Goal: Task Accomplishment & Management: Manage account settings

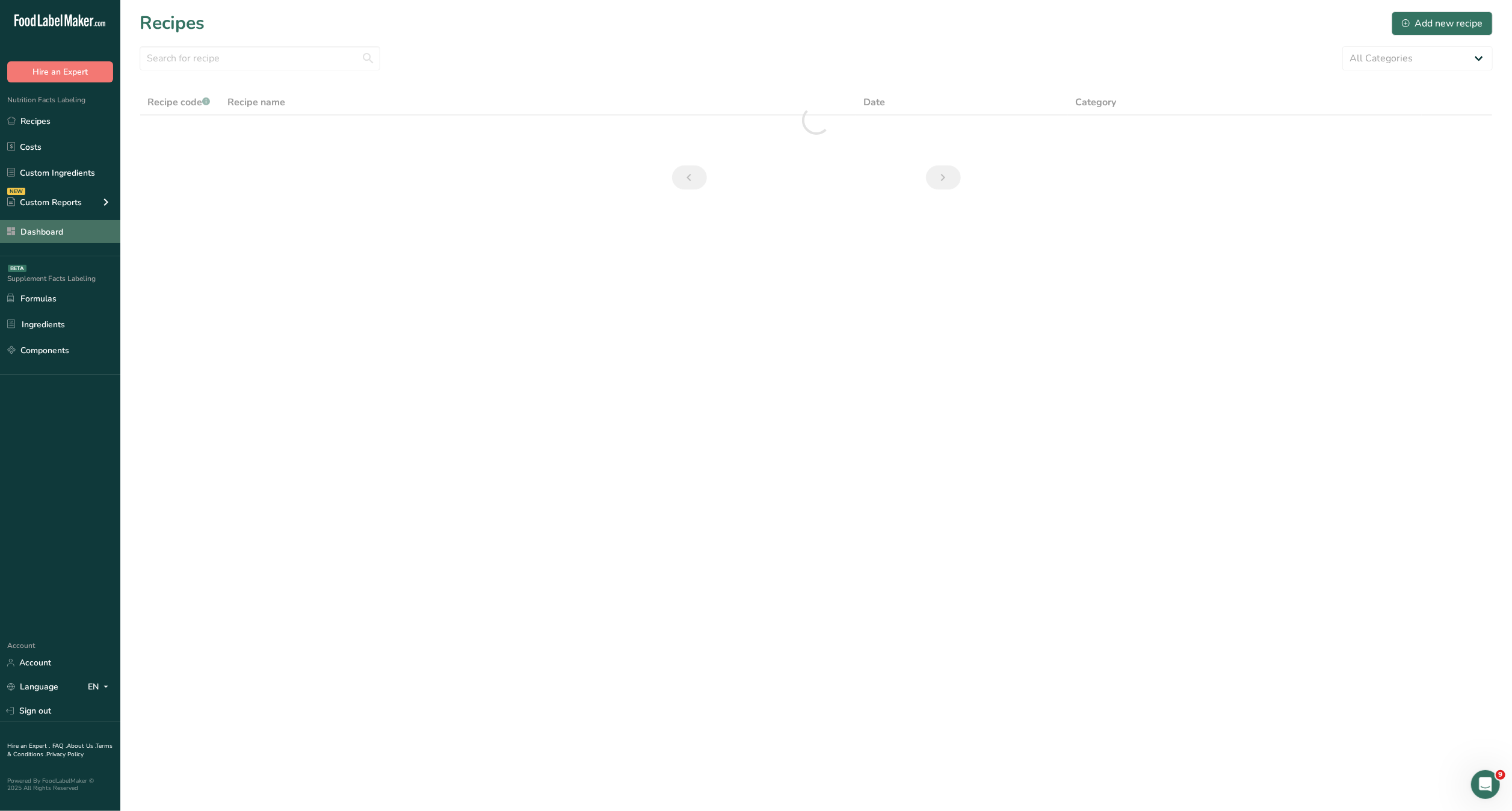
click at [44, 225] on link "Dashboard" at bounding box center [60, 231] width 120 height 23
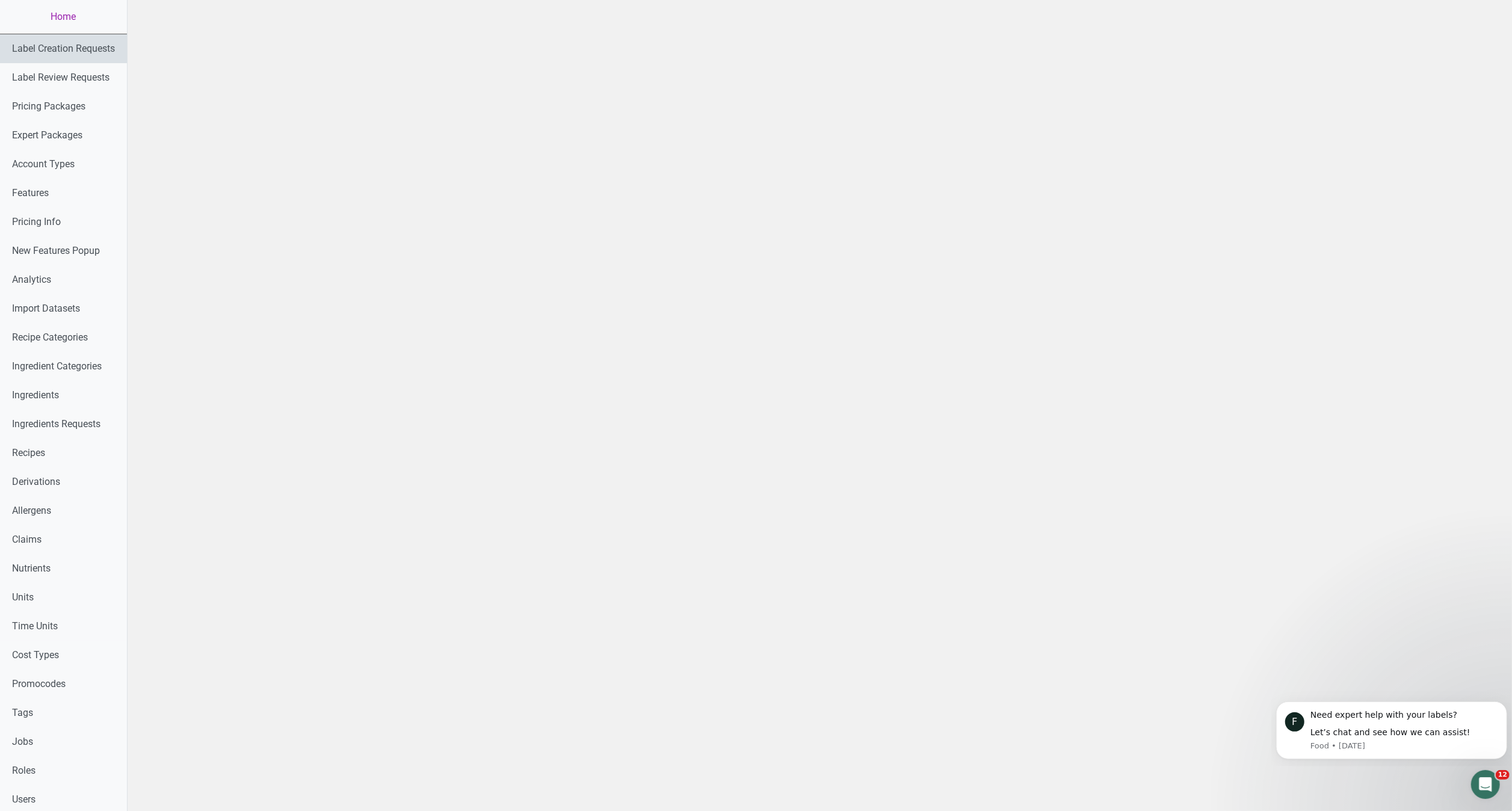
click at [91, 48] on link "Label Creation Requests" at bounding box center [63, 48] width 127 height 29
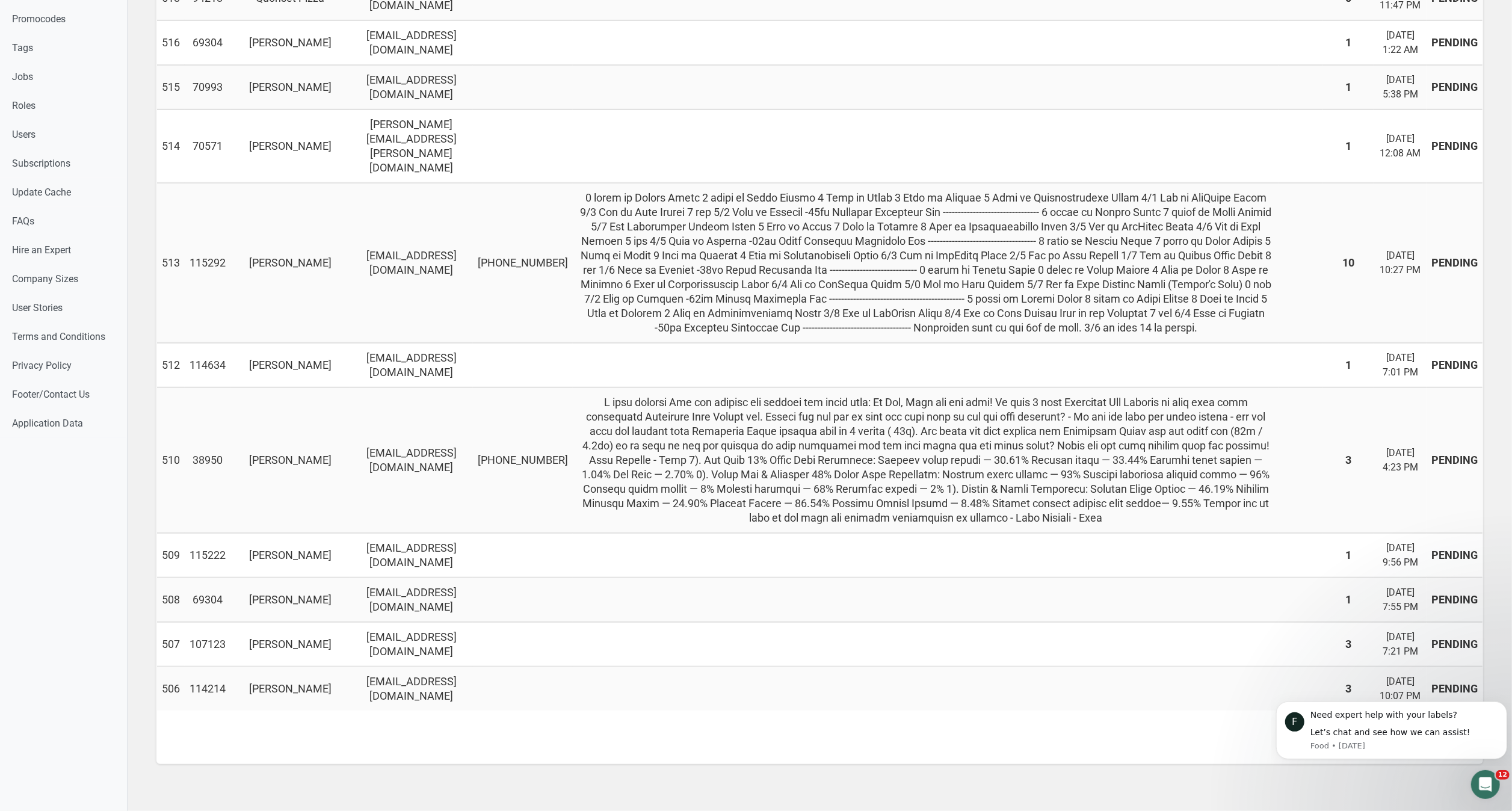
scroll to position [864, 0]
click at [1081, 739] on div "ID User ID User Name User Email User Phone Recipe Text Recipe File Number of Re…" at bounding box center [820, 97] width 1326 height 1333
click at [1340, 749] on link "2" at bounding box center [1340, 737] width 24 height 24
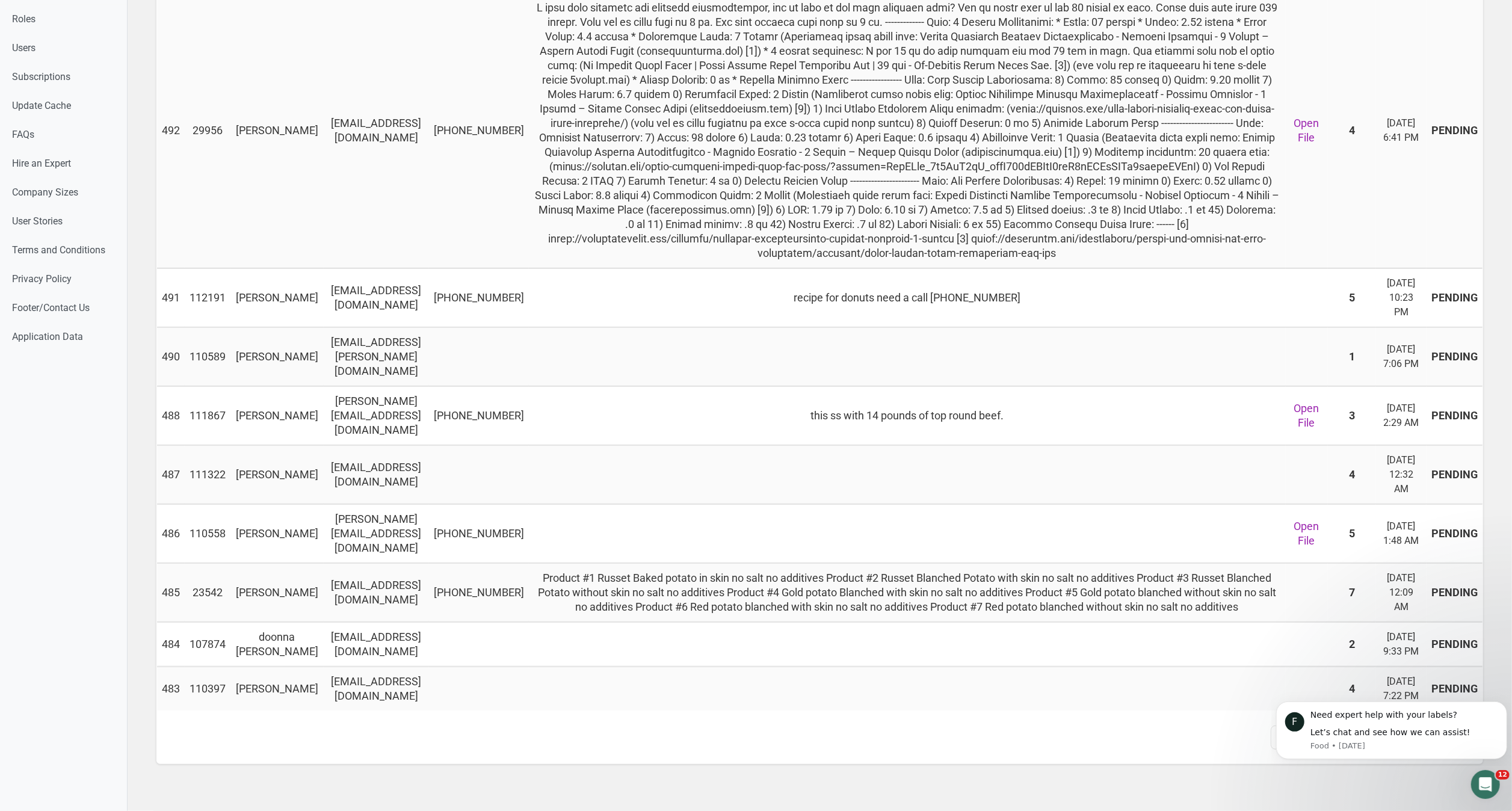
click at [754, 666] on td at bounding box center [907, 643] width 757 height 44
click at [1145, 685] on td at bounding box center [907, 688] width 757 height 44
click at [1345, 784] on div "Label Creation Requests Status Pending in progress Done Search ID User ID User …" at bounding box center [819, 30] width 1384 height 1562
click at [1486, 714] on div "Need expert help with your labels?" at bounding box center [1404, 714] width 188 height 12
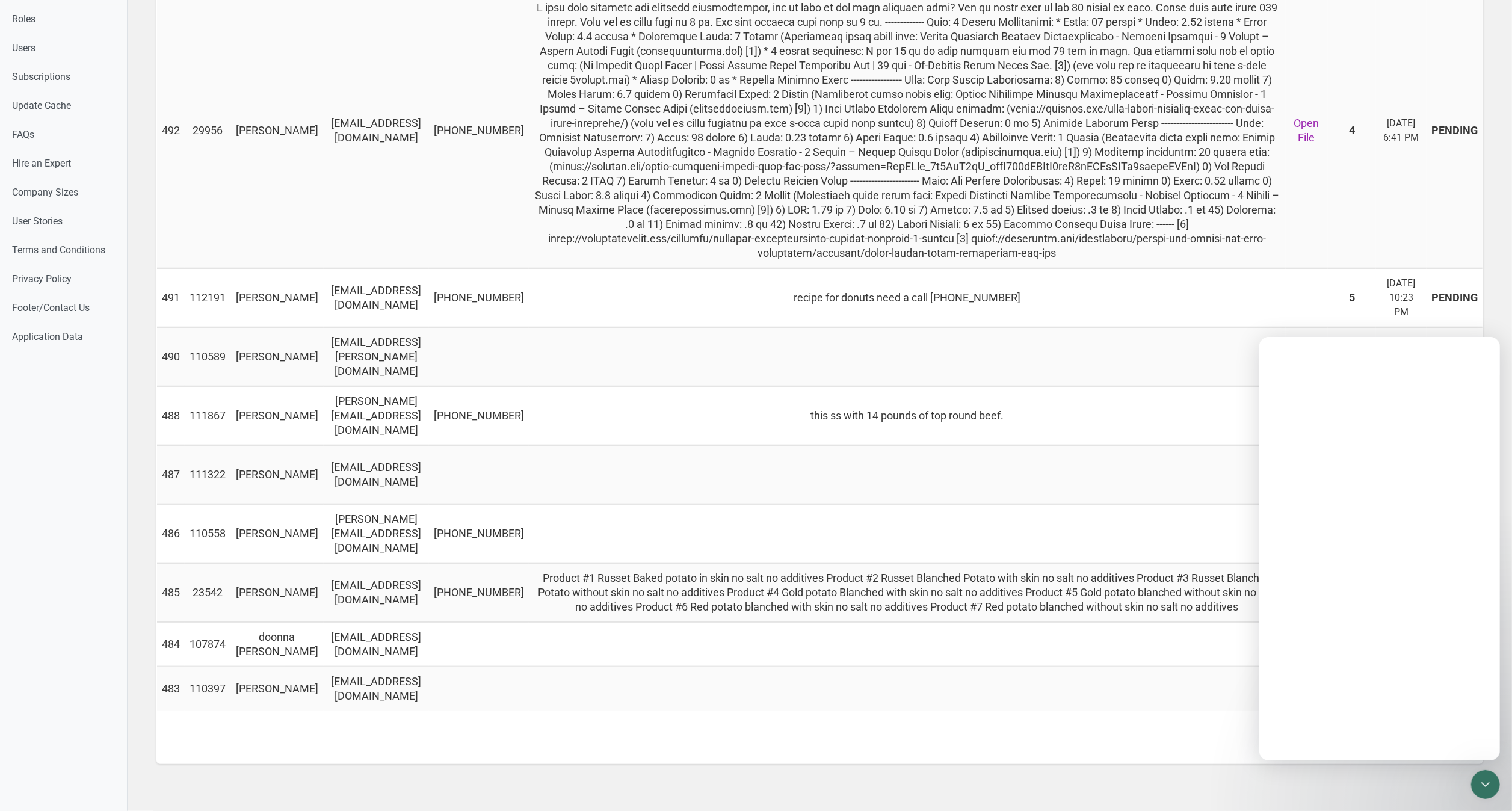
scroll to position [0, 0]
click at [1273, 727] on div "Intercom messenger" at bounding box center [1379, 735] width 220 height 19
click at [1192, 725] on div "1 2 3 … 16" at bounding box center [820, 737] width 1326 height 24
click at [1490, 375] on p "Ask us anything, or share your feedback." at bounding box center [1379, 380] width 240 height 23
click at [1489, 349] on div "Close" at bounding box center [1481, 352] width 22 height 22
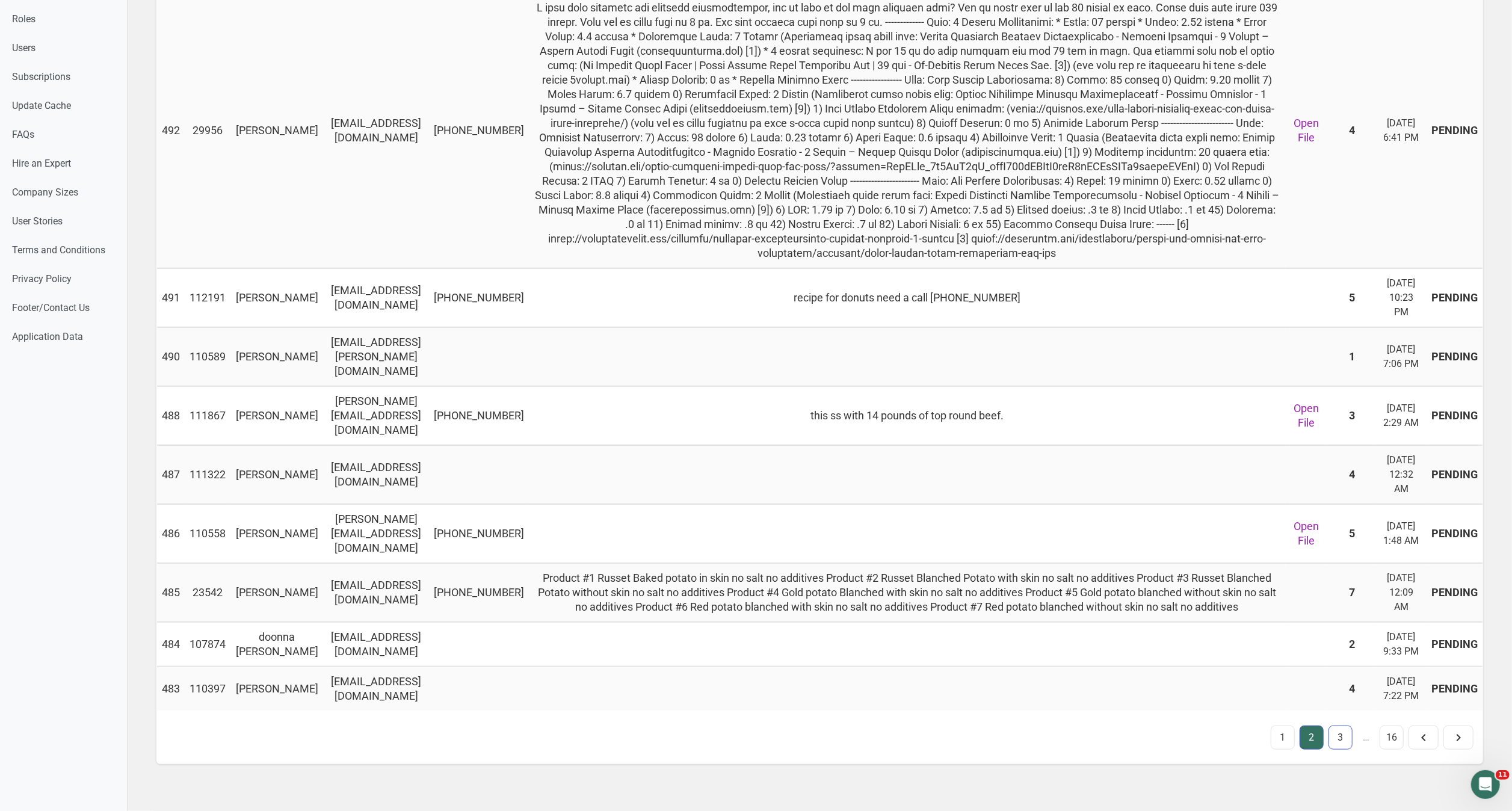
click at [1344, 725] on link "3" at bounding box center [1340, 737] width 24 height 24
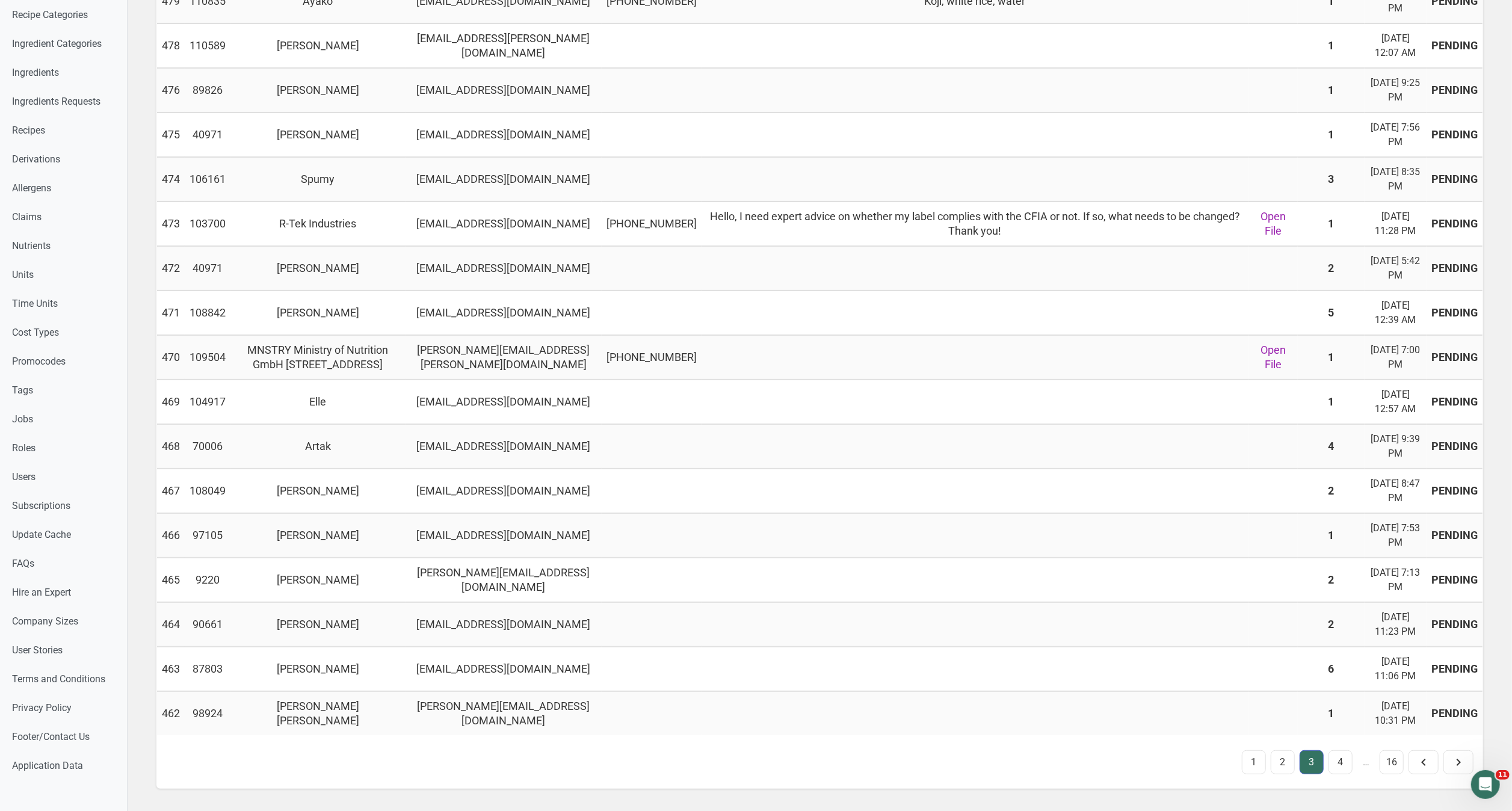
scroll to position [374, 0]
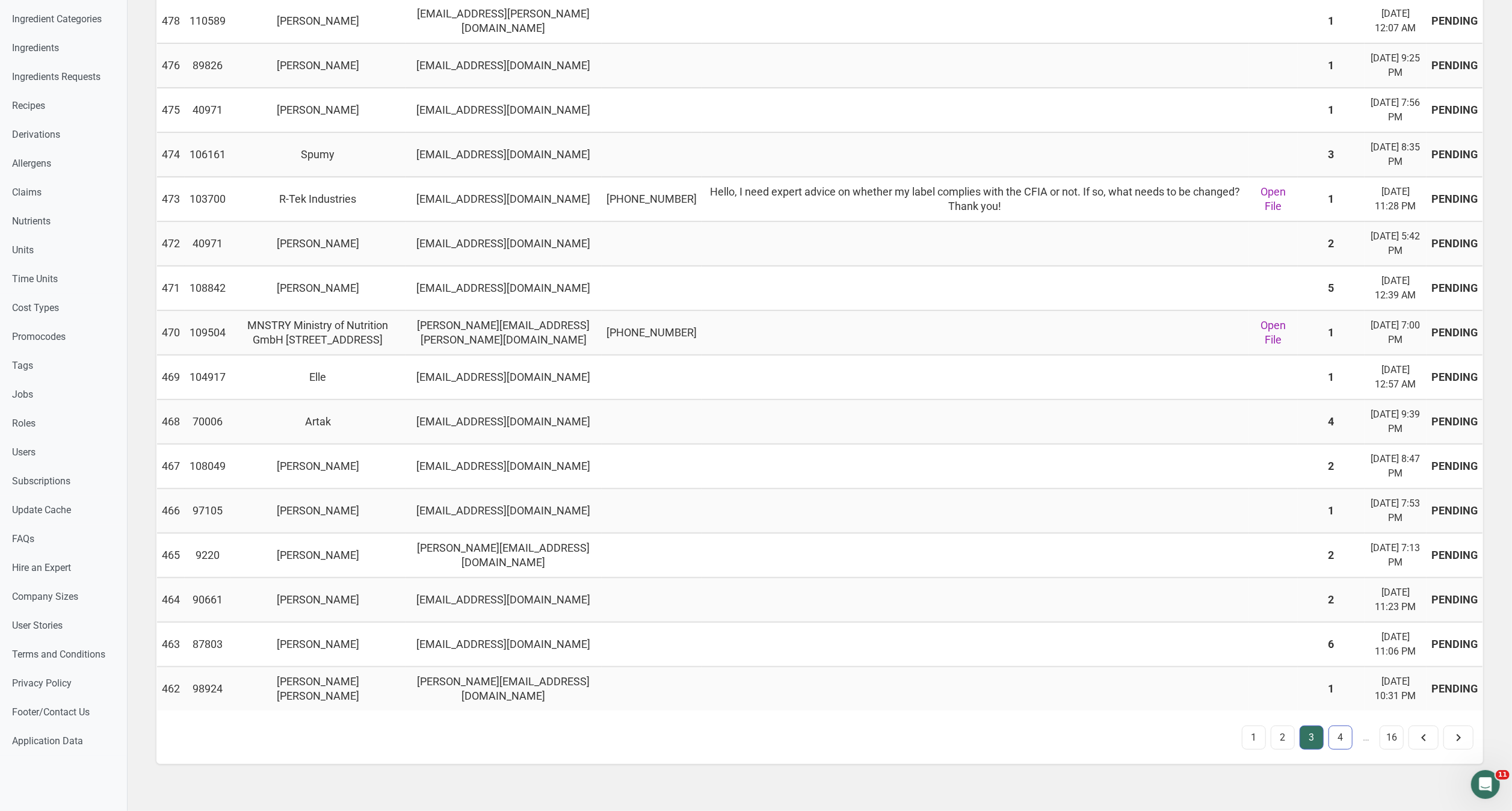
click at [1333, 725] on link "4" at bounding box center [1340, 737] width 24 height 24
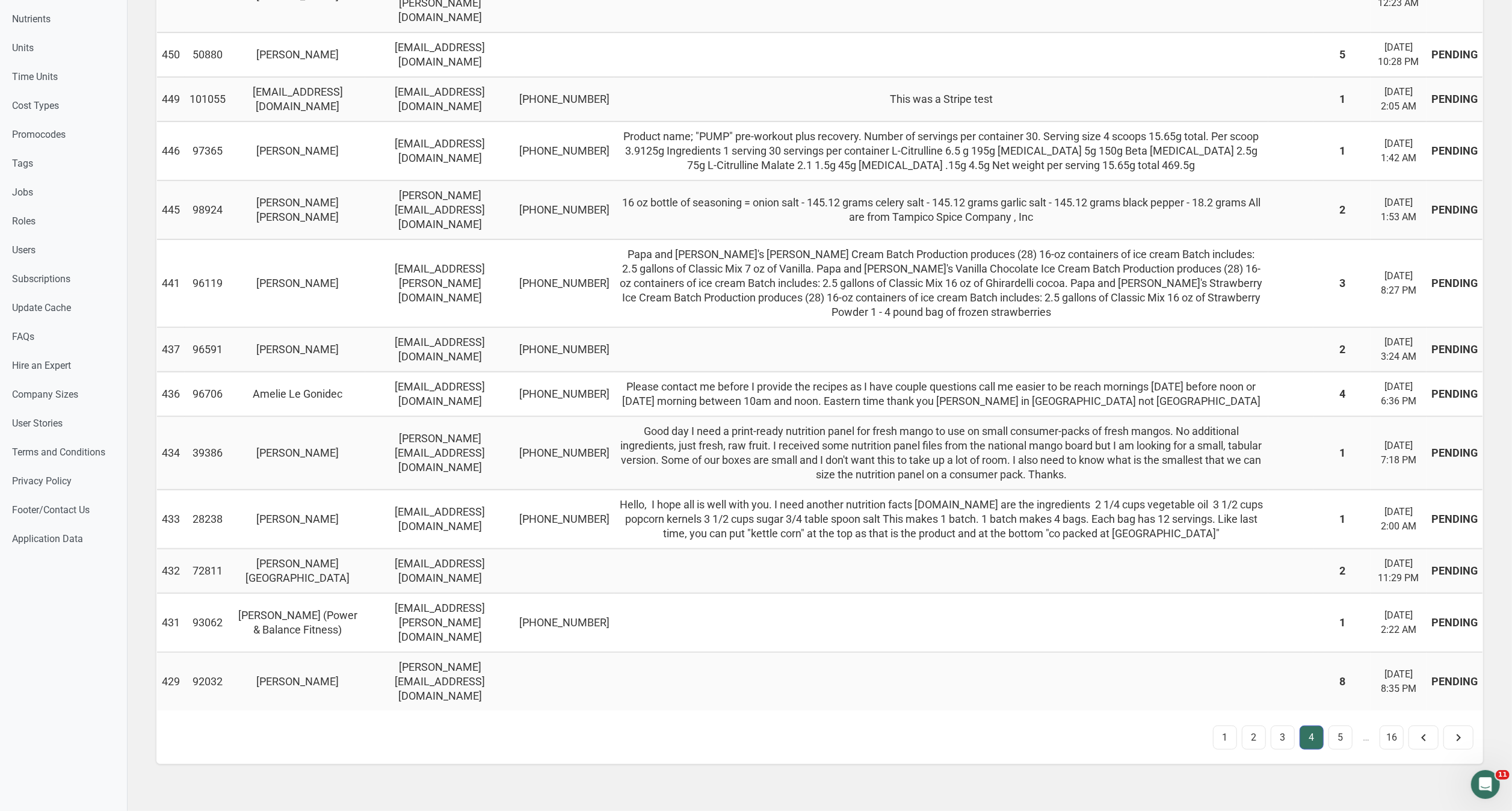
scroll to position [691, 0]
click at [1342, 725] on link "5" at bounding box center [1340, 737] width 24 height 24
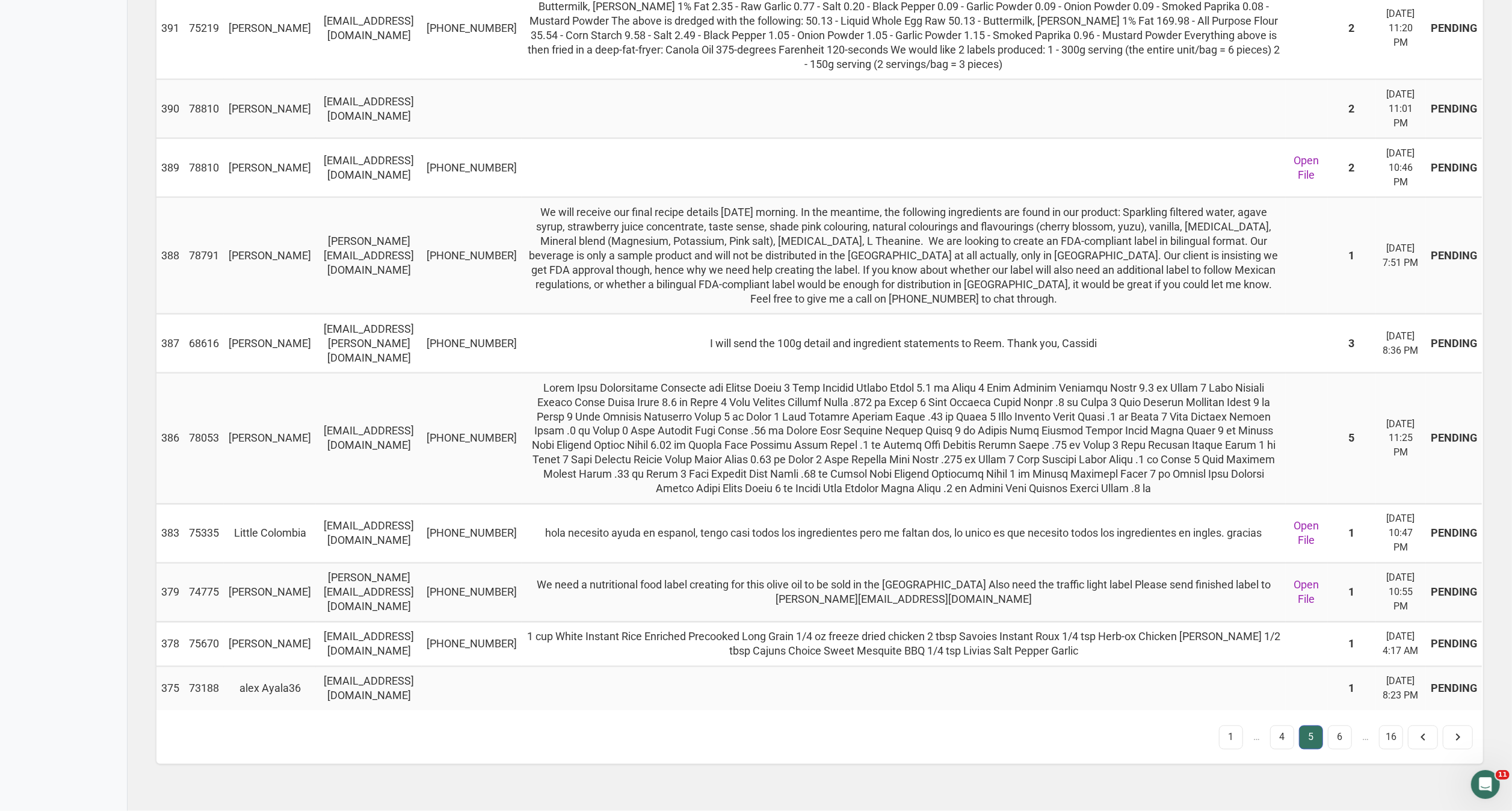
scroll to position [1870, 0]
